Goal: Task Accomplishment & Management: Use online tool/utility

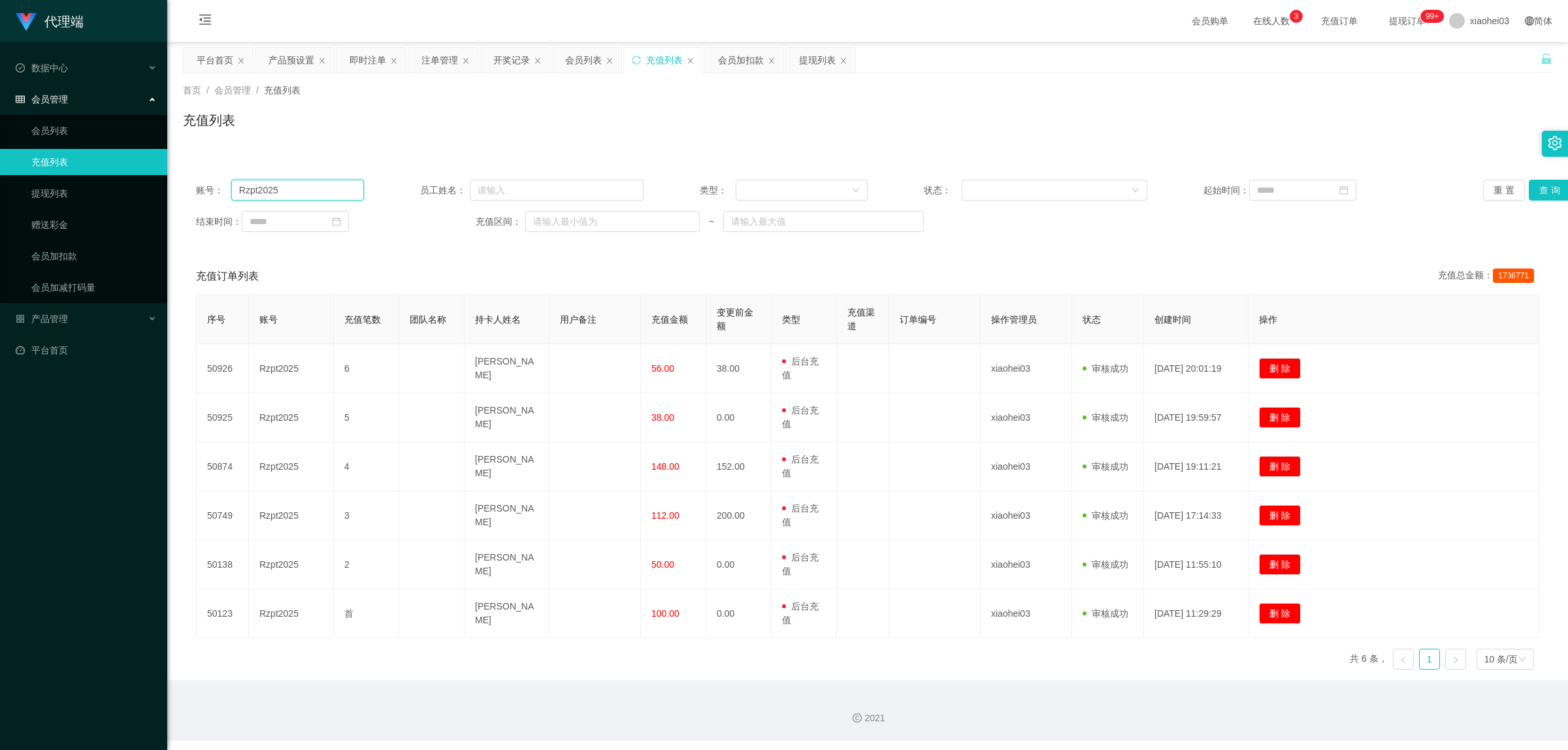
drag, startPoint x: 300, startPoint y: 194, endPoint x: 230, endPoint y: 193, distance: 70.0
click at [230, 193] on div "账号： Rzpt2025" at bounding box center [280, 190] width 168 height 21
paste input "Poloyaoy"
drag, startPoint x: 258, startPoint y: 193, endPoint x: 207, endPoint y: 195, distance: 51.0
click at [207, 195] on div "账号： [PERSON_NAME]" at bounding box center [280, 190] width 168 height 21
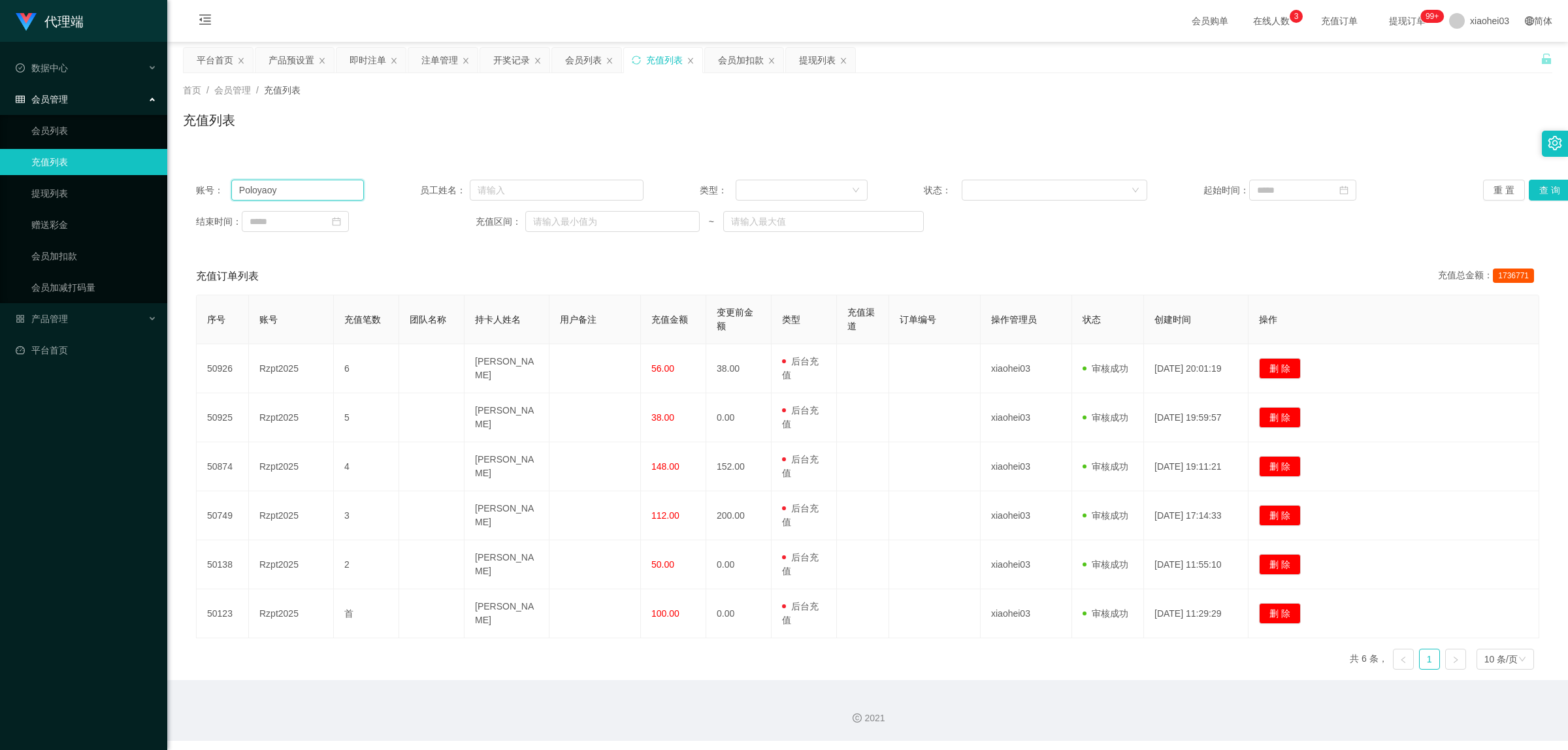
paste input "text"
drag, startPoint x: 286, startPoint y: 193, endPoint x: 210, endPoint y: 191, distance: 76.0
click at [210, 191] on div "账号： [PERSON_NAME]" at bounding box center [280, 190] width 168 height 21
paste input "ao"
type input "Poloyaoyao"
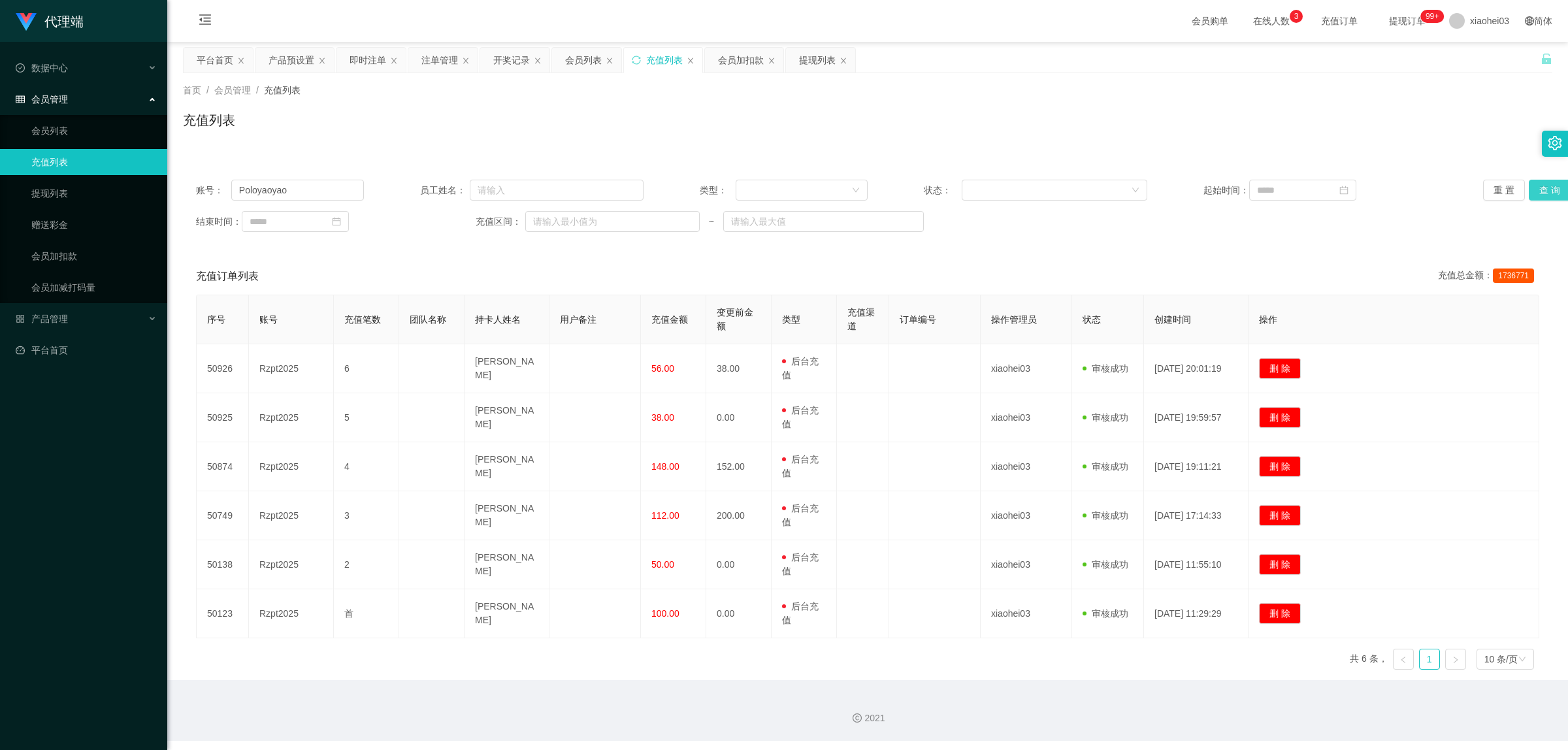
click at [1538, 193] on button "查 询" at bounding box center [1550, 190] width 41 height 21
click at [581, 63] on div "会员列表" at bounding box center [584, 60] width 37 height 25
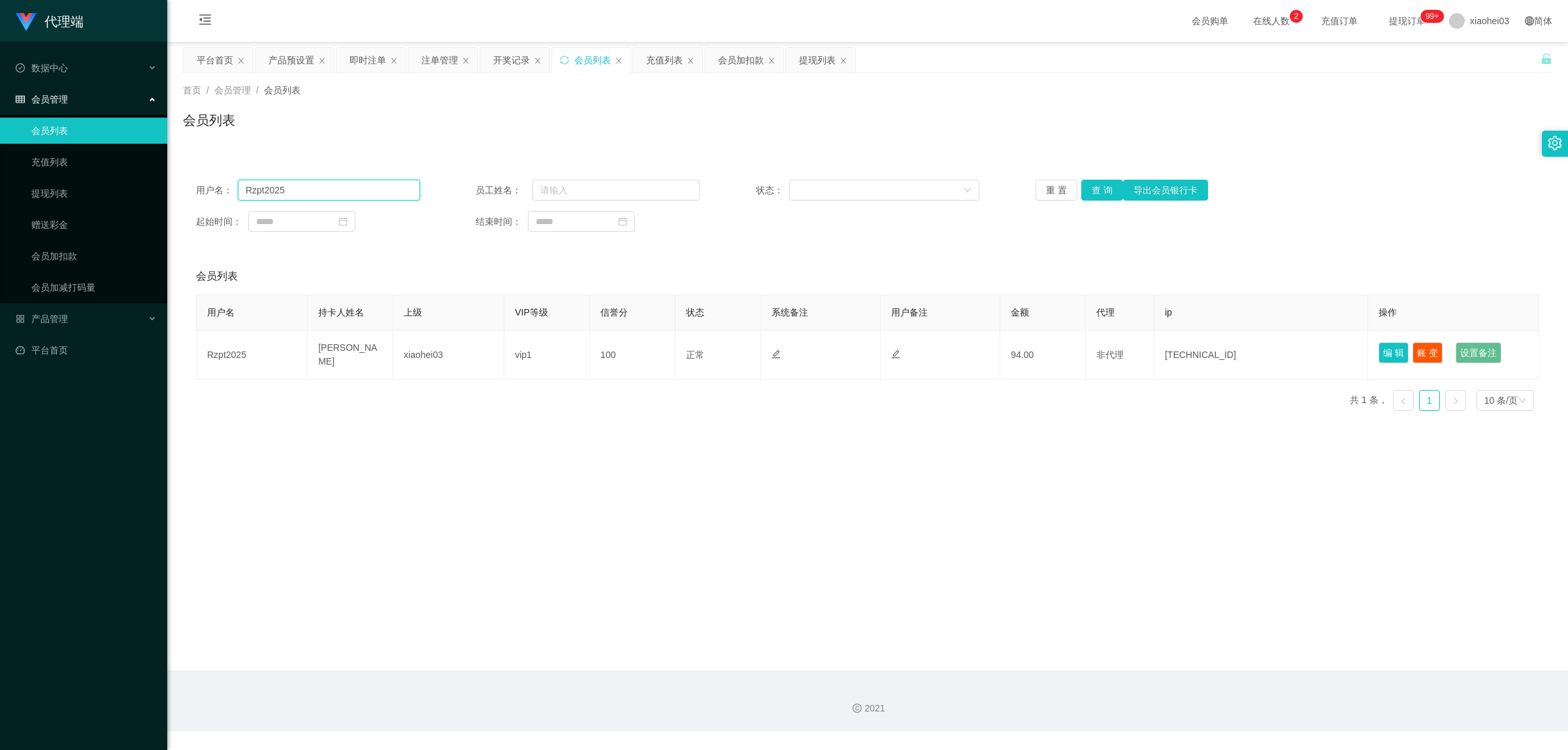
drag, startPoint x: 296, startPoint y: 191, endPoint x: 223, endPoint y: 187, distance: 73.1
click at [223, 187] on div "用户名： Rzpt2025" at bounding box center [308, 190] width 224 height 21
paste input "Poloyaoyao"
type input "Poloyaoyao"
click at [1092, 194] on button "查 询" at bounding box center [1102, 190] width 41 height 21
